Goal: Task Accomplishment & Management: Use online tool/utility

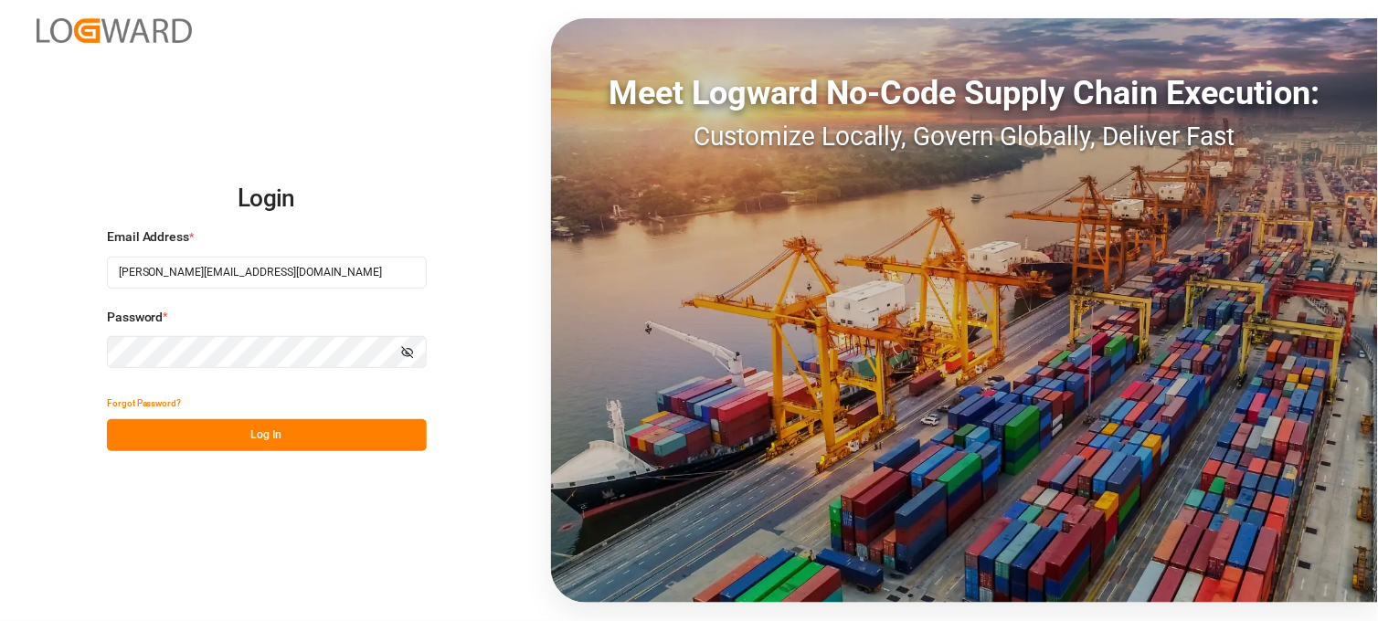
click at [292, 439] on button "Log In" at bounding box center [267, 435] width 320 height 32
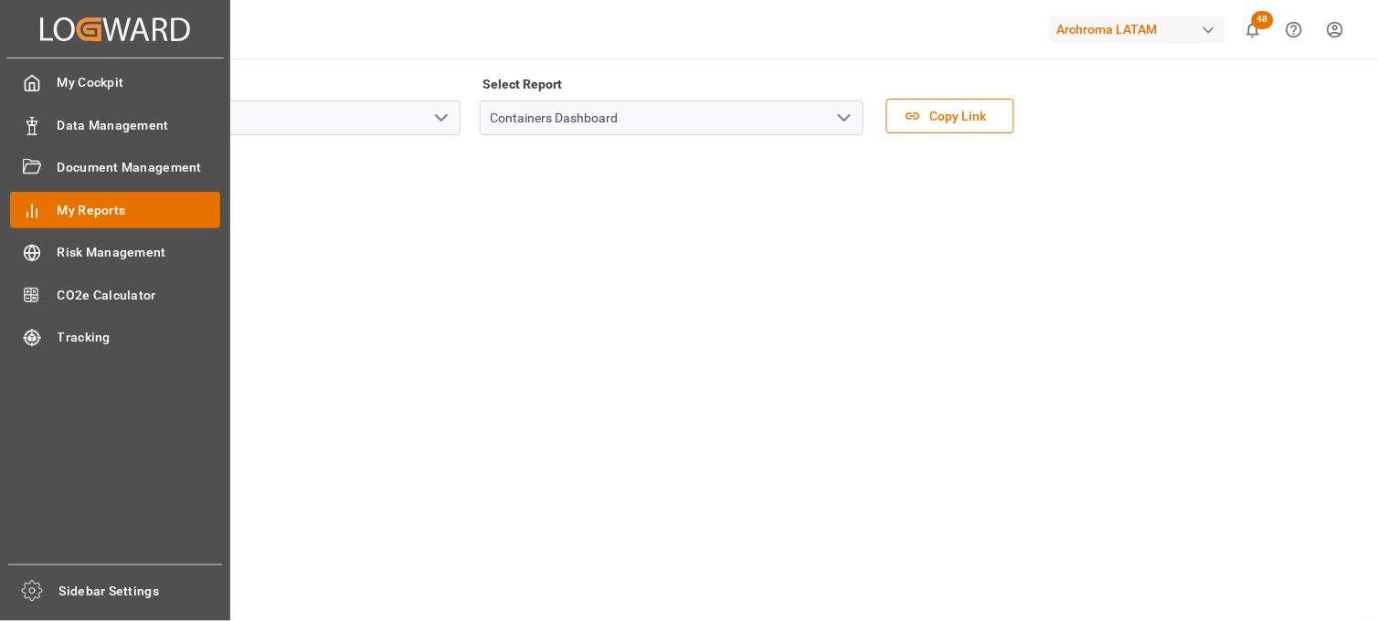
click at [126, 213] on span "My Reports" at bounding box center [140, 210] width 164 height 19
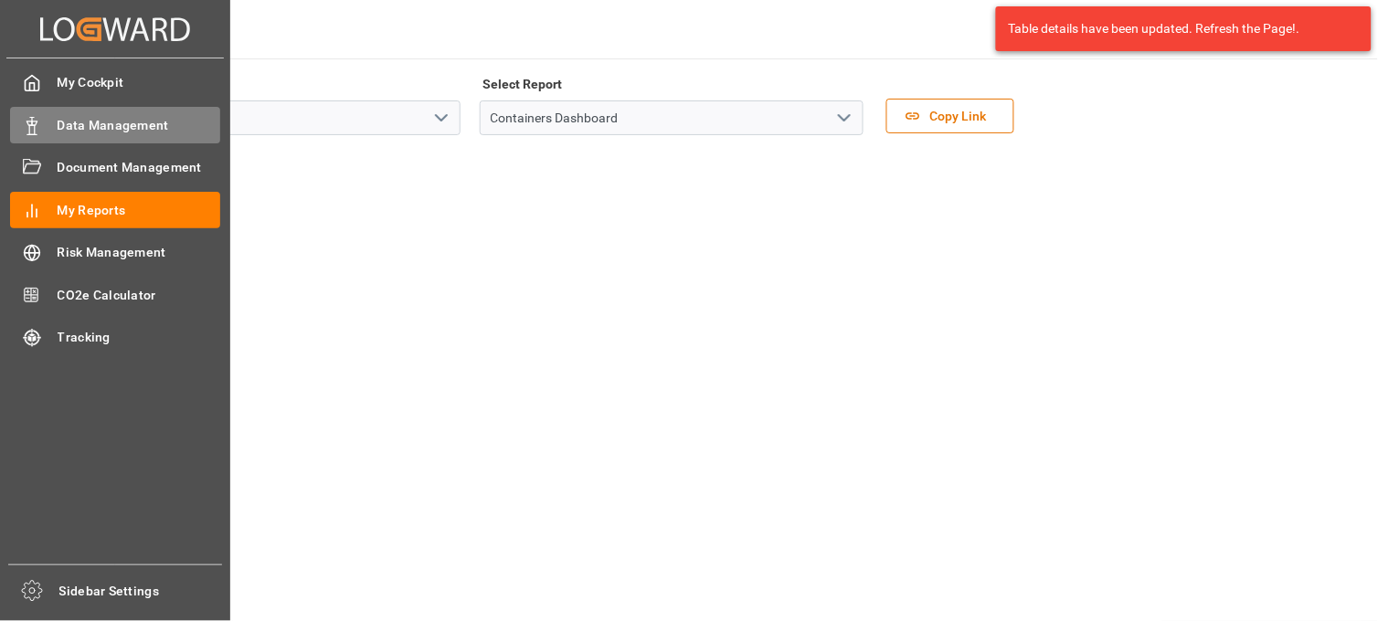
click at [101, 116] on span "Data Management" at bounding box center [140, 125] width 164 height 19
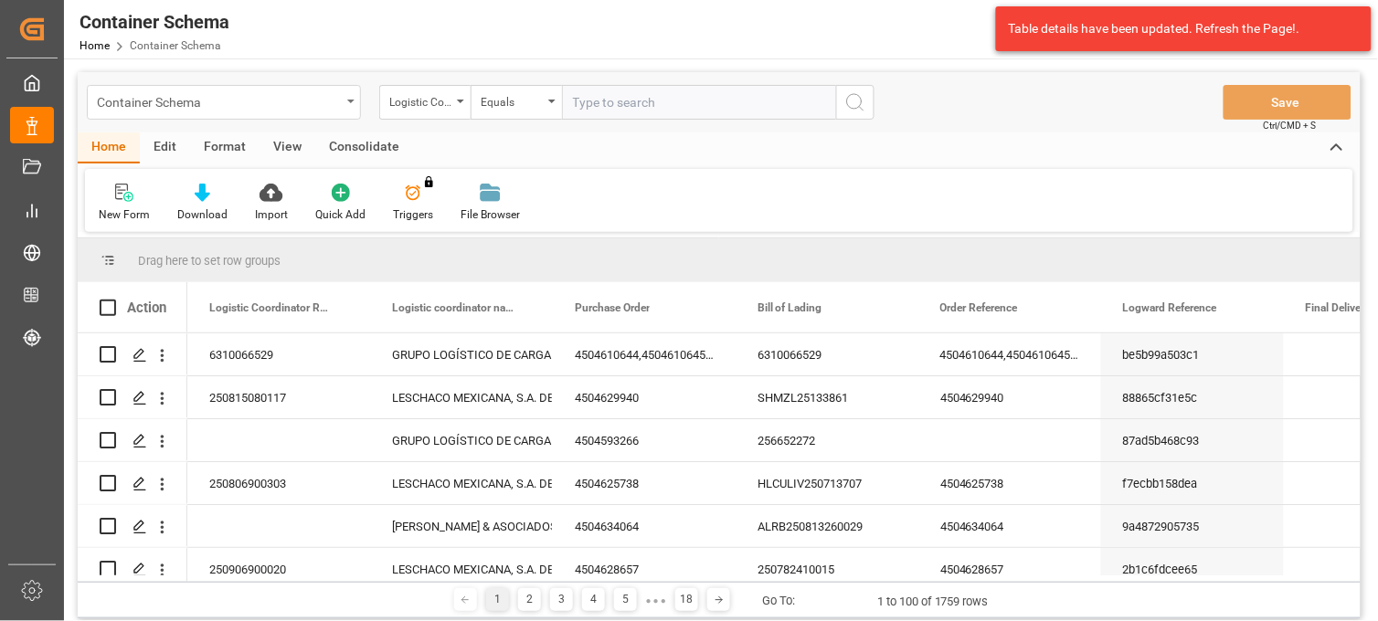
click at [343, 101] on div "Container Schema" at bounding box center [224, 102] width 274 height 35
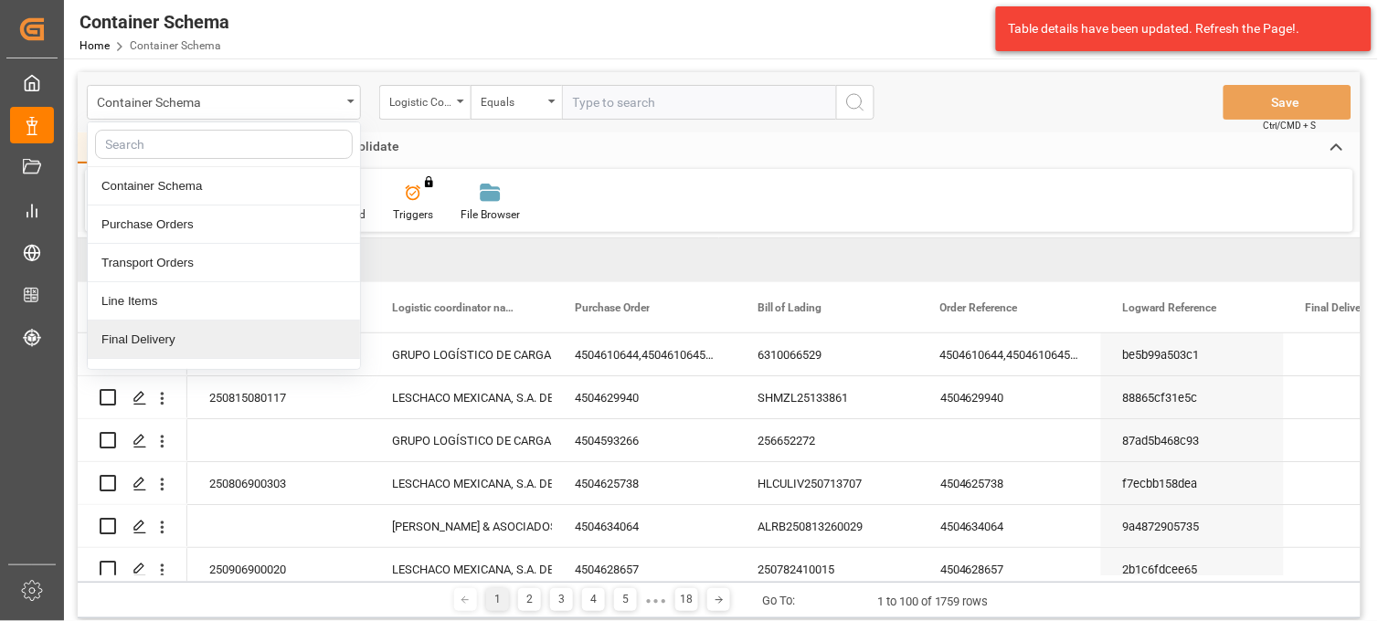
click at [150, 342] on div "Final Delivery" at bounding box center [224, 340] width 272 height 38
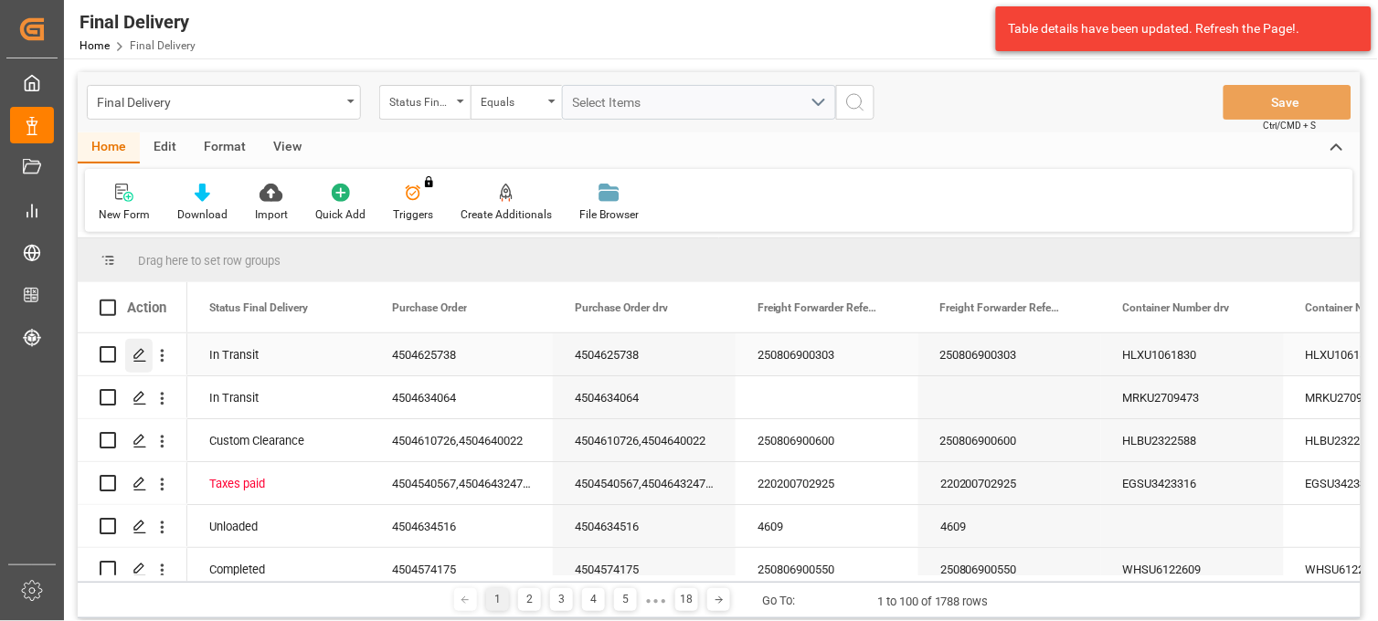
click at [139, 358] on icon "Press SPACE to select this row." at bounding box center [139, 355] width 15 height 15
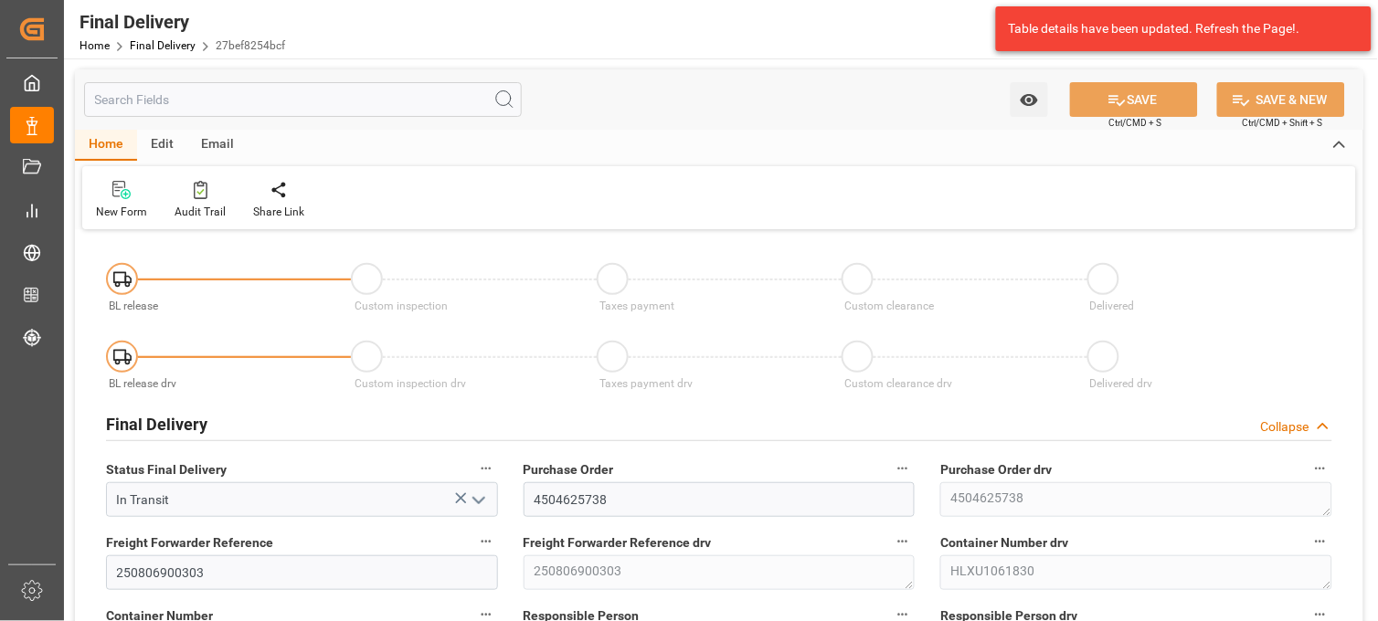
type input "[DATE]"
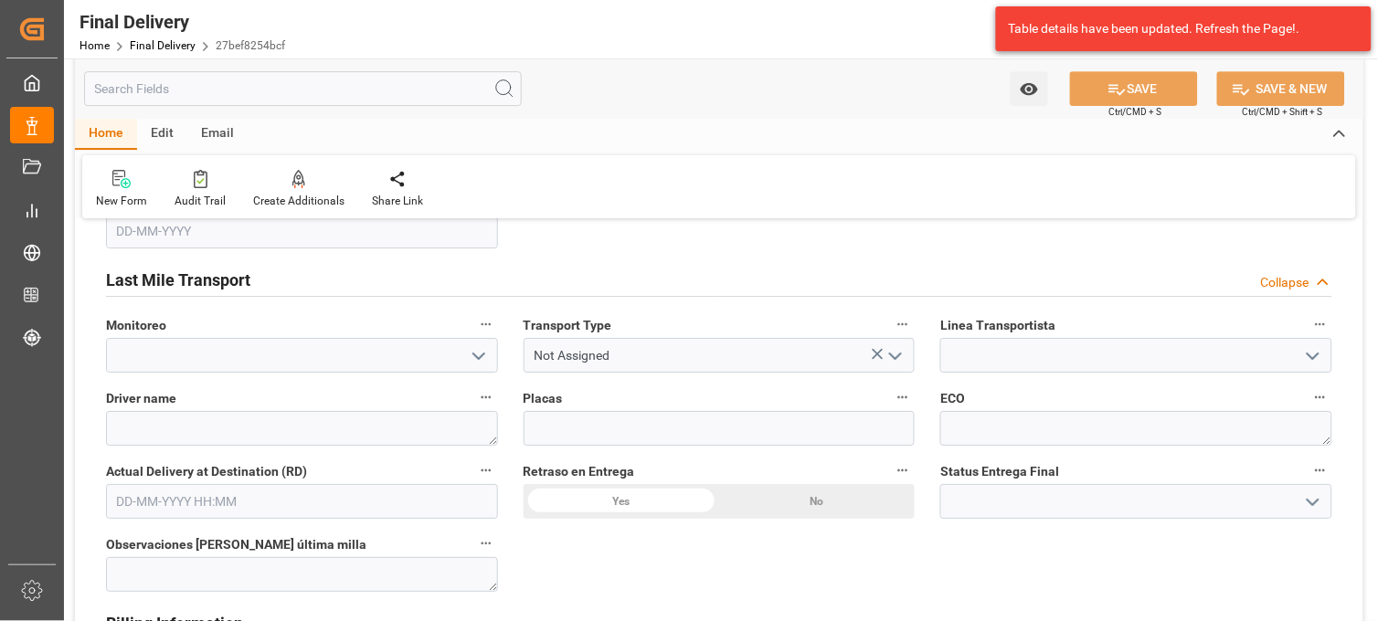
scroll to position [1319, 0]
click at [1313, 503] on polyline "open menu" at bounding box center [1312, 501] width 11 height 5
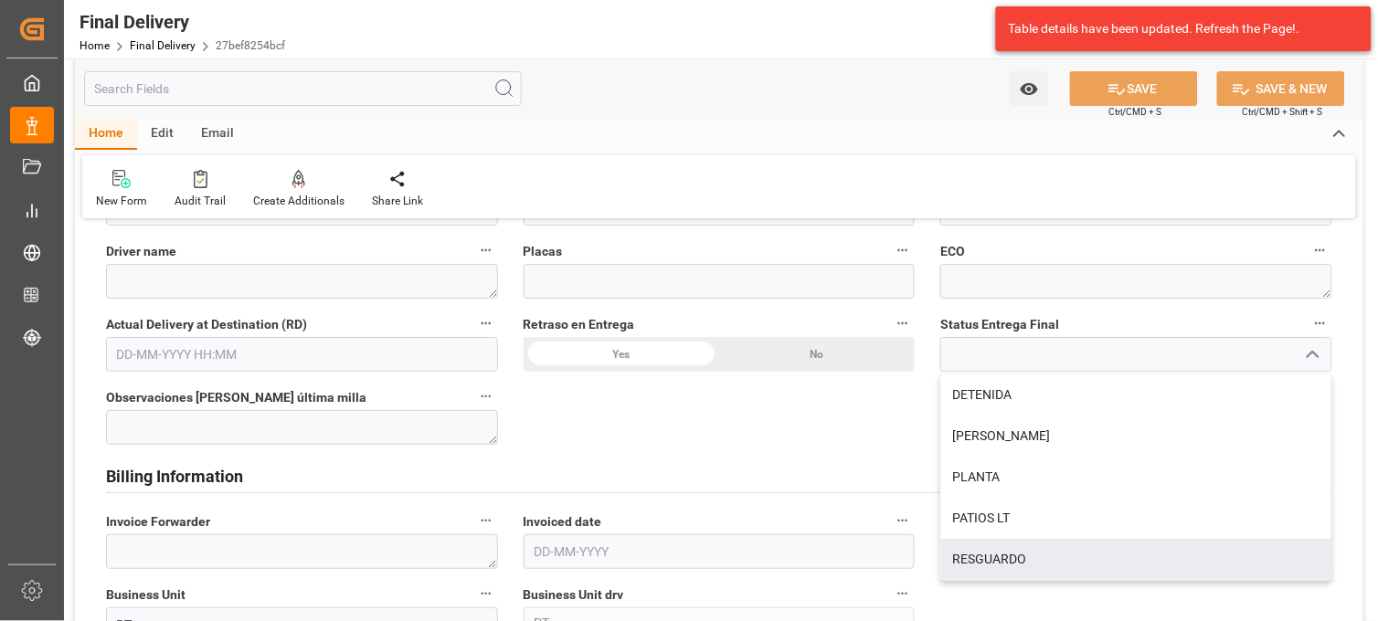
scroll to position [1421, 0]
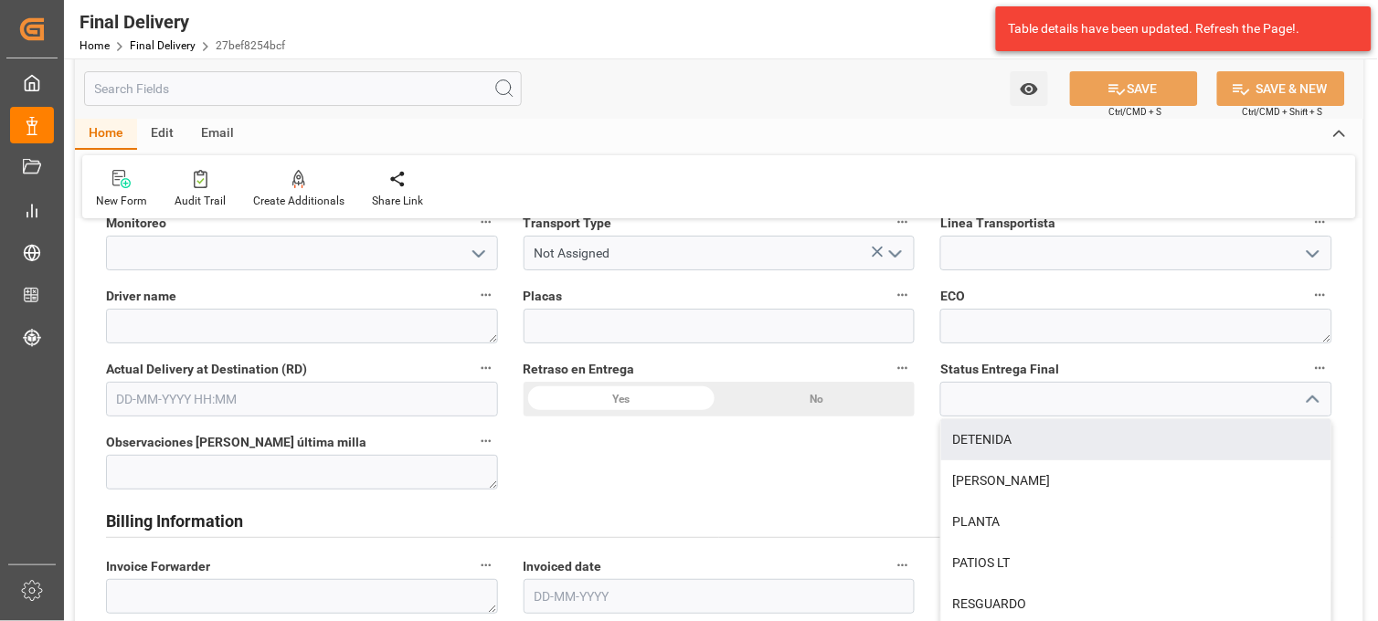
click at [1318, 399] on polyline "close menu" at bounding box center [1312, 399] width 11 height 5
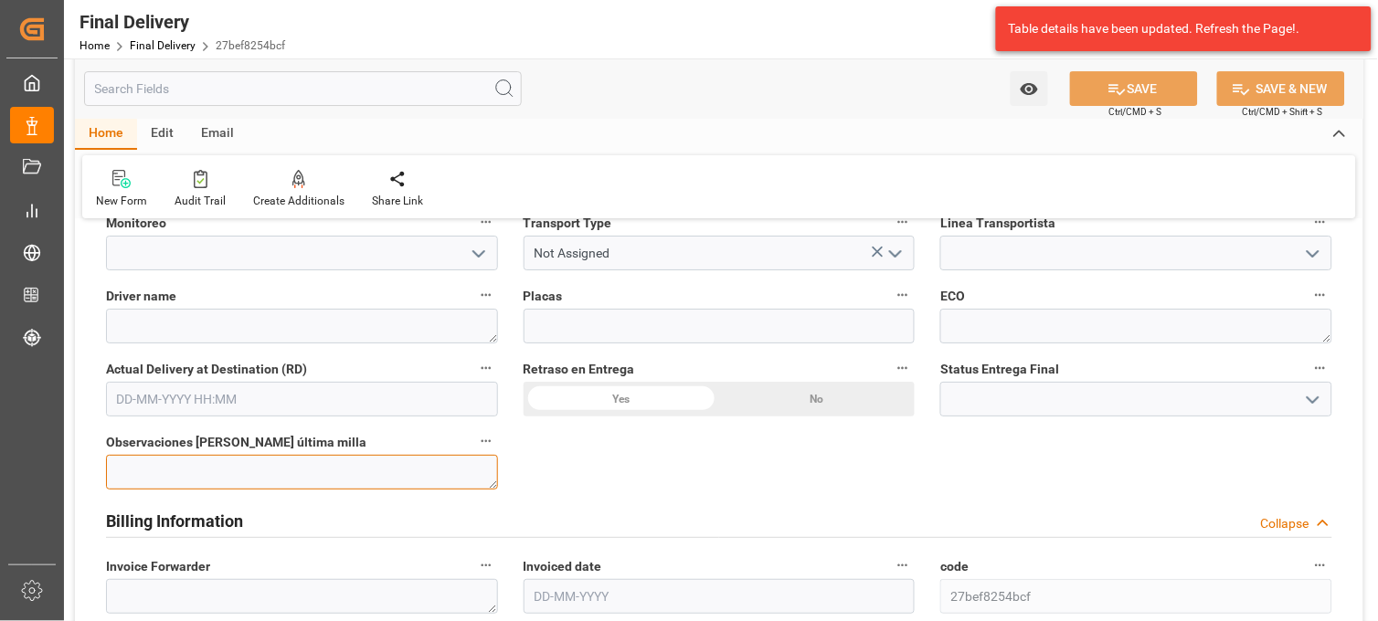
click at [300, 472] on textarea at bounding box center [302, 472] width 392 height 35
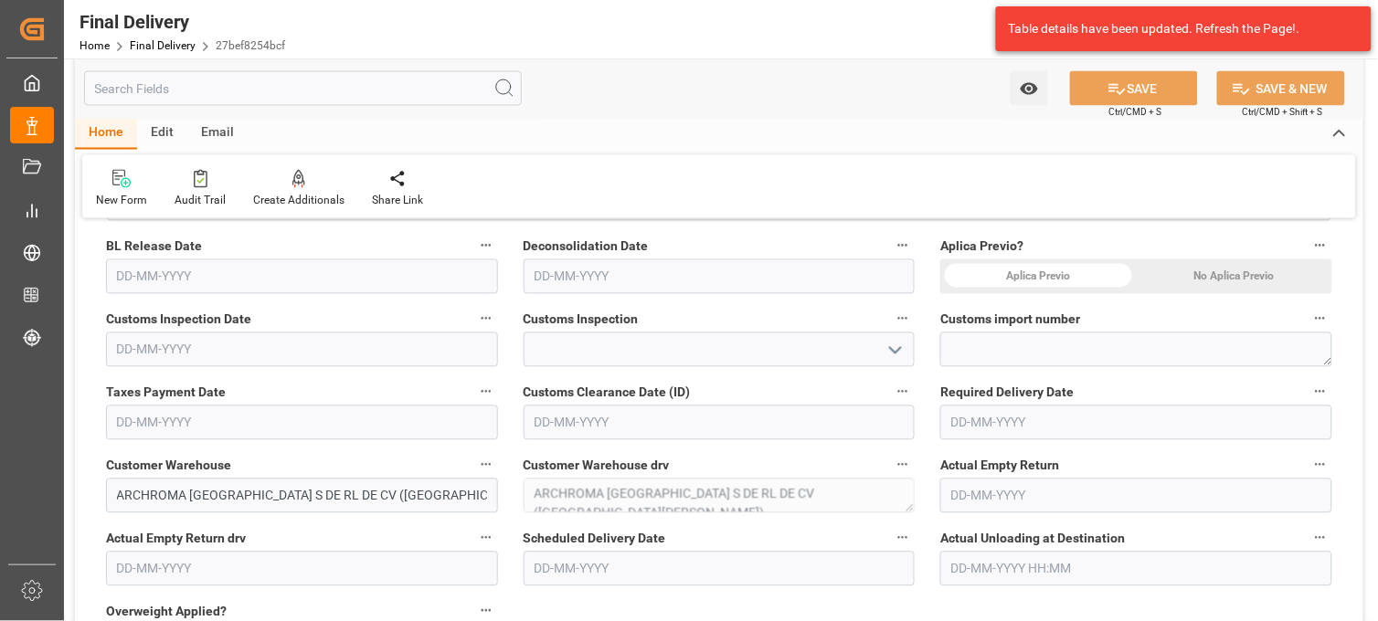
scroll to position [0, 0]
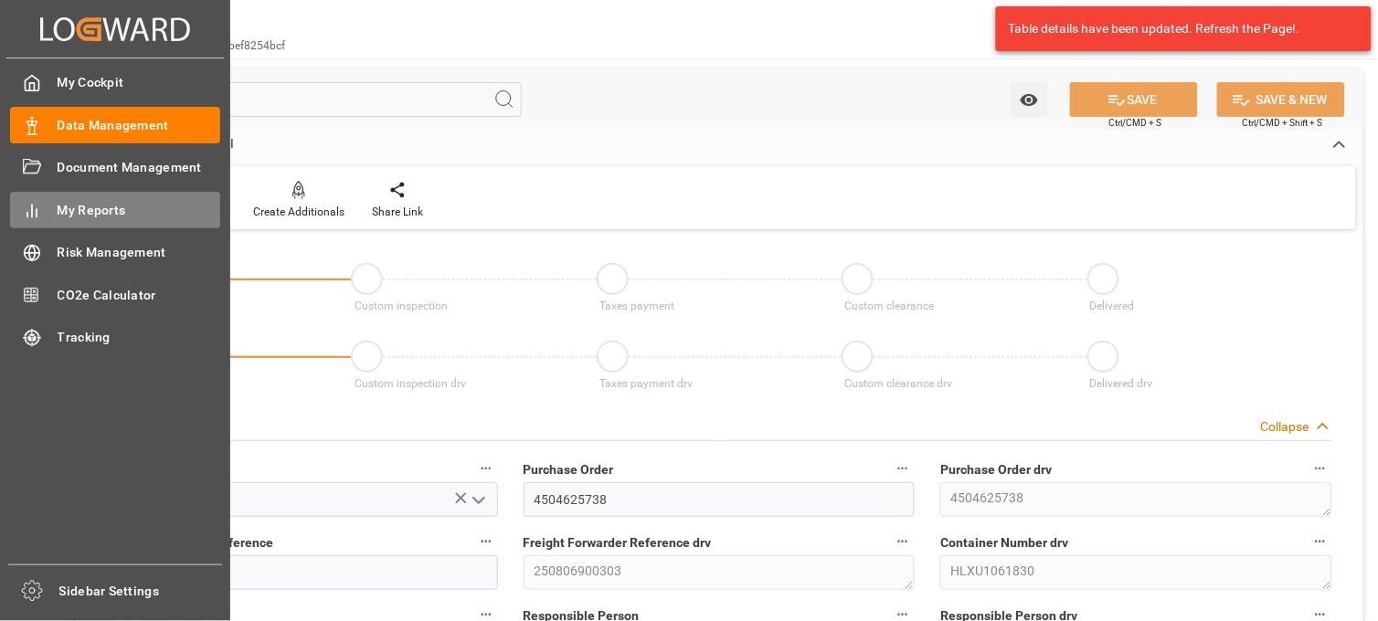
click at [99, 216] on span "My Reports" at bounding box center [140, 210] width 164 height 19
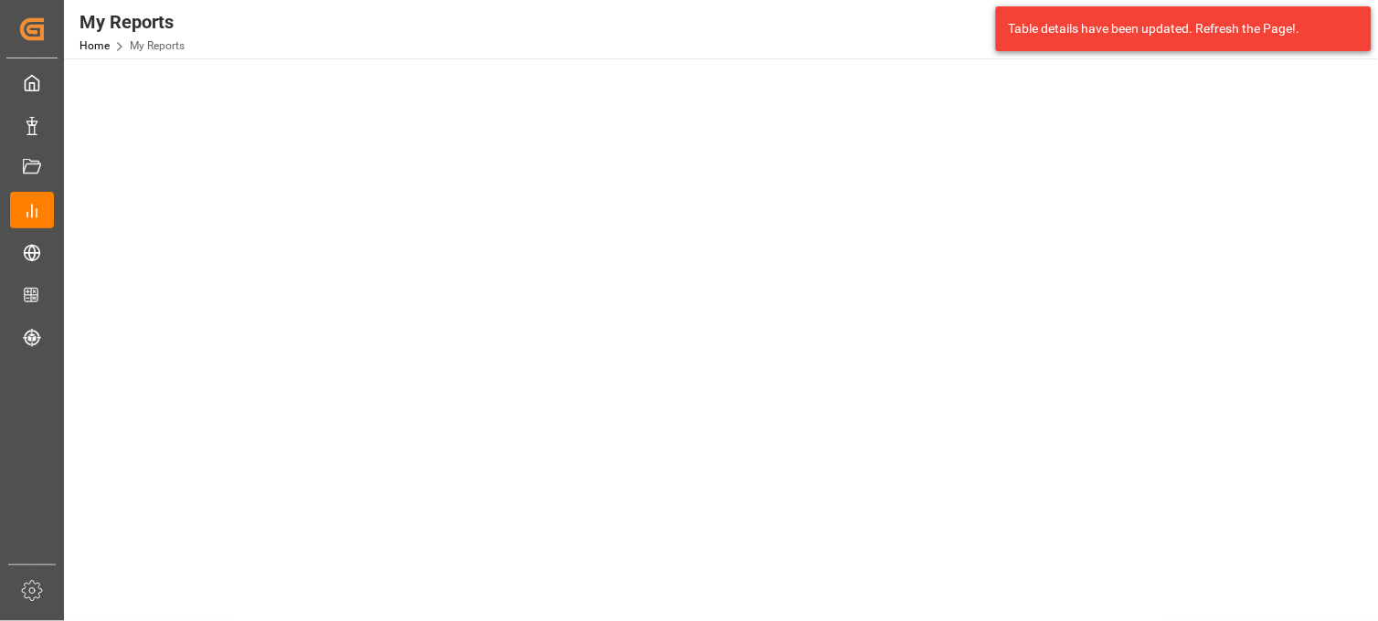
scroll to position [710, 0]
